Goal: Information Seeking & Learning: Learn about a topic

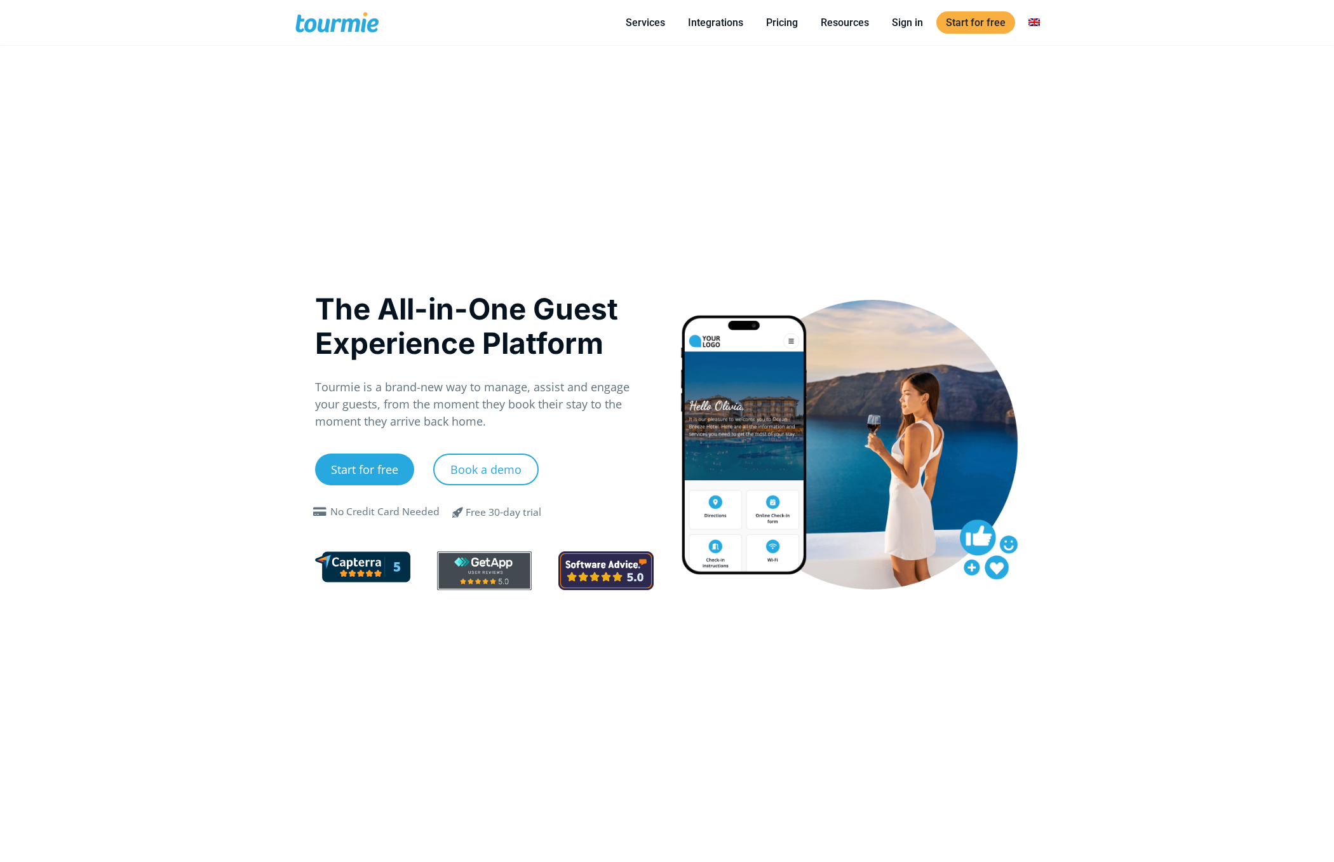
scroll to position [6, 0]
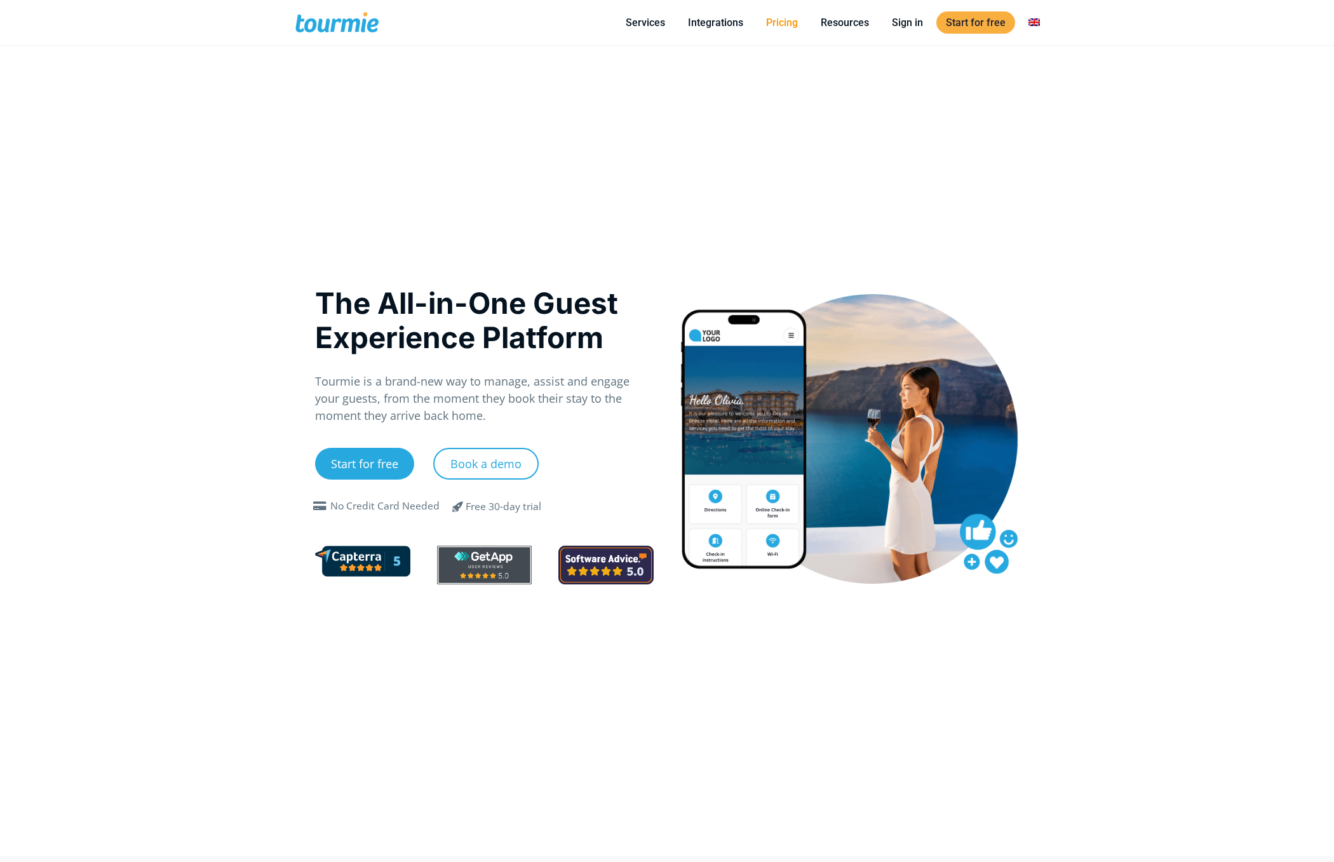
click at [786, 22] on link "Pricing" at bounding box center [781, 23] width 51 height 16
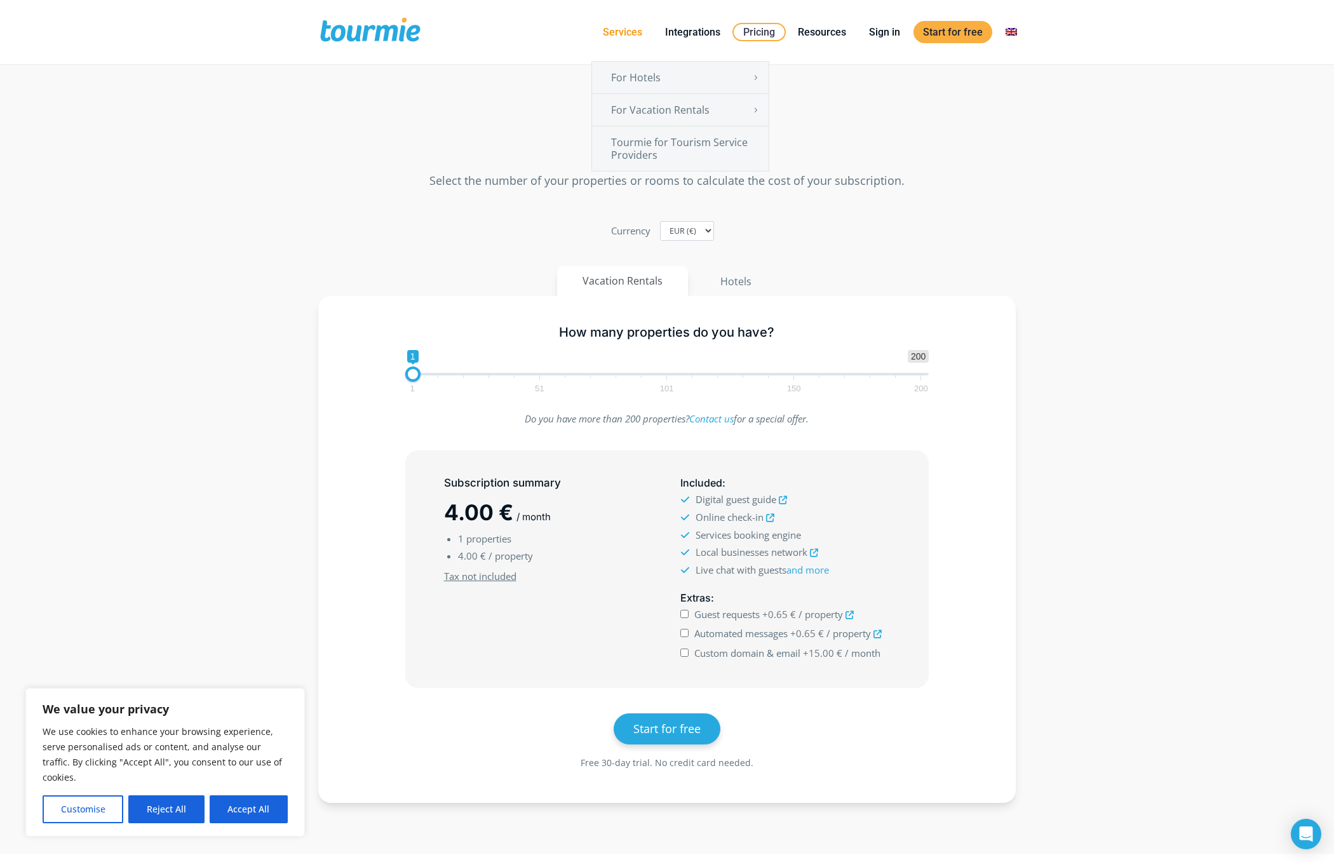
click at [628, 32] on link "Services" at bounding box center [622, 32] width 58 height 16
click at [660, 107] on link "For Vacation Rentals" at bounding box center [680, 110] width 177 height 32
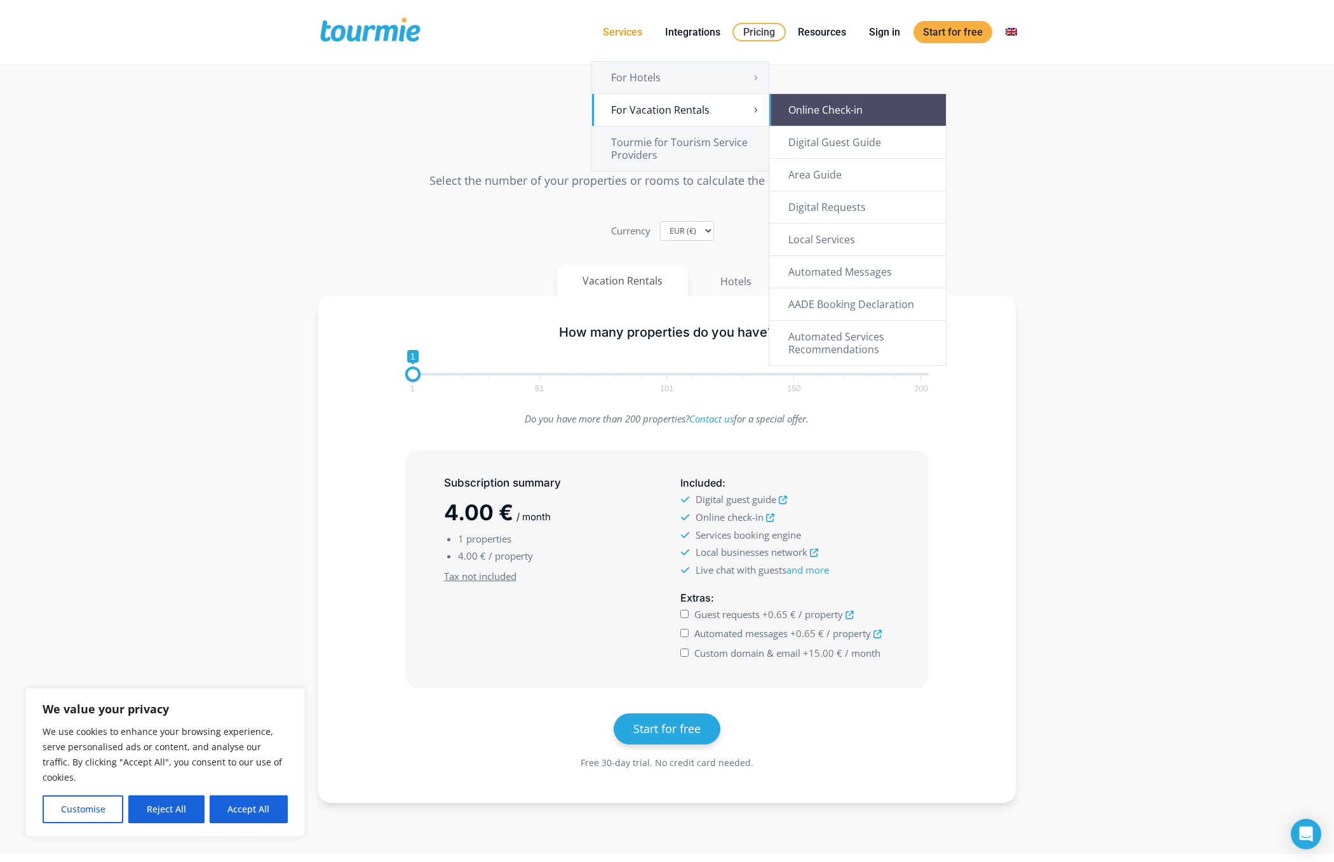
click at [810, 111] on link "Online Check-in" at bounding box center [857, 110] width 177 height 32
